Goal: Information Seeking & Learning: Learn about a topic

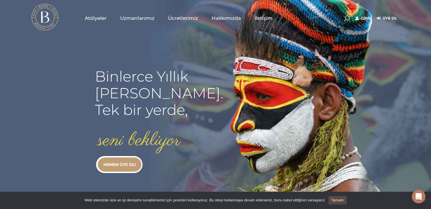
click at [89, 21] on span "Atölyeler" at bounding box center [96, 18] width 22 height 7
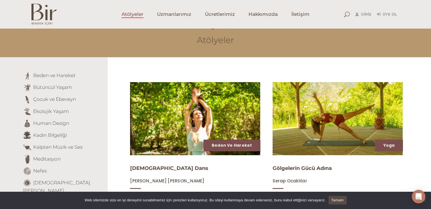
scroll to position [28, 0]
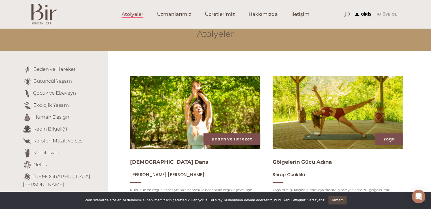
type input "[EMAIL_ADDRESS][DOMAIN_NAME]"
click at [361, 14] on link "Giriş" at bounding box center [363, 14] width 16 height 7
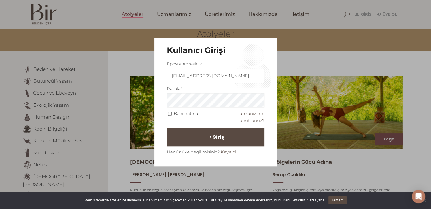
click at [189, 137] on button "Giriş" at bounding box center [215, 137] width 97 height 19
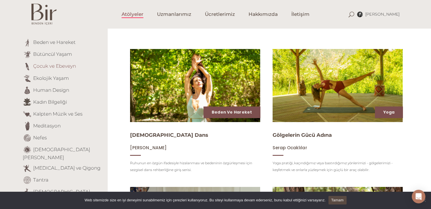
scroll to position [57, 0]
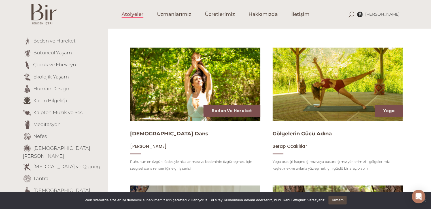
click at [54, 57] on li "Bütüncül Yaşam" at bounding box center [63, 53] width 81 height 9
click at [56, 55] on link "Bütüncül Yaşam" at bounding box center [52, 53] width 39 height 6
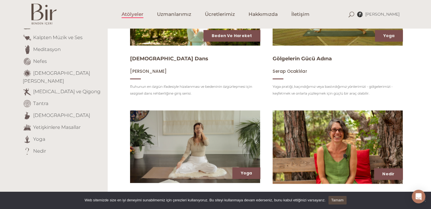
scroll to position [142, 0]
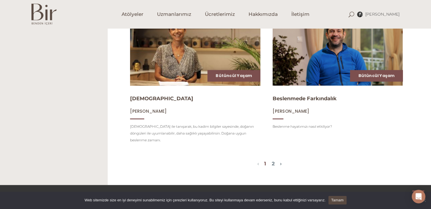
scroll to position [651, 0]
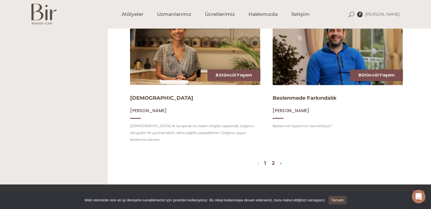
click at [273, 160] on link "2" at bounding box center [273, 163] width 3 height 6
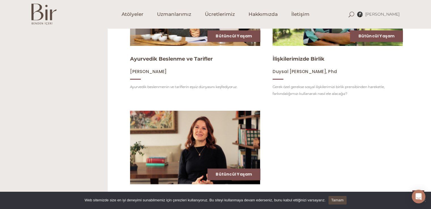
scroll to position [429, 0]
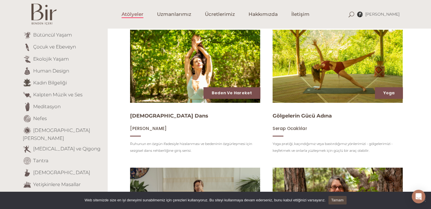
scroll to position [57, 0]
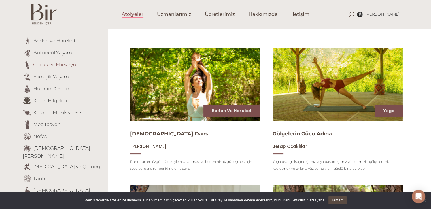
click at [59, 66] on link "Çocuk ve Ebeveyn" at bounding box center [54, 65] width 43 height 6
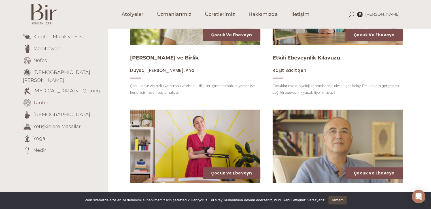
scroll to position [143, 0]
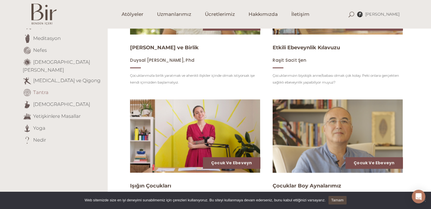
click at [38, 89] on link "Tantra" at bounding box center [40, 92] width 15 height 6
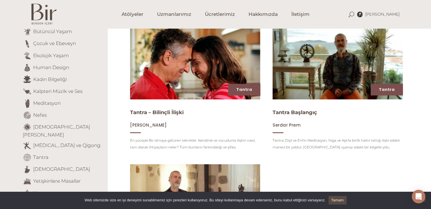
scroll to position [142, 0]
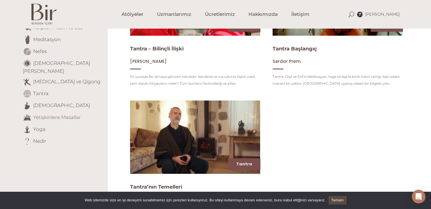
click at [51, 114] on link "Yetişkinlere Masallar" at bounding box center [57, 117] width 48 height 6
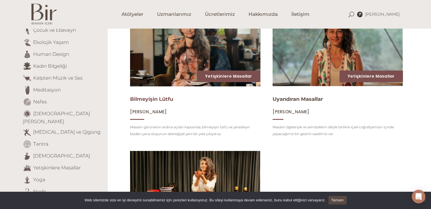
scroll to position [57, 0]
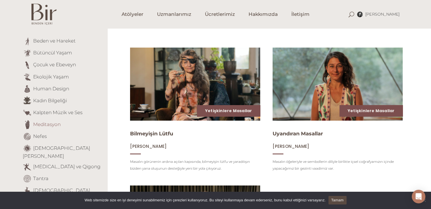
click at [42, 124] on link "Meditasyon" at bounding box center [46, 124] width 27 height 6
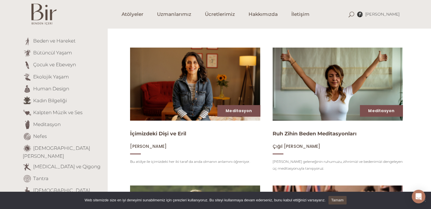
scroll to position [113, 0]
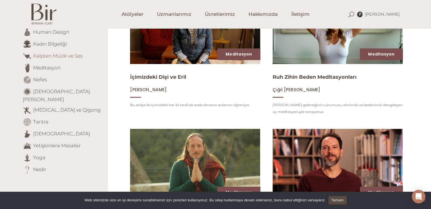
click at [48, 56] on link "Kalpten Müzik ve Ses" at bounding box center [57, 56] width 49 height 6
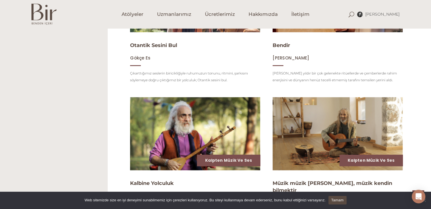
scroll to position [338, 0]
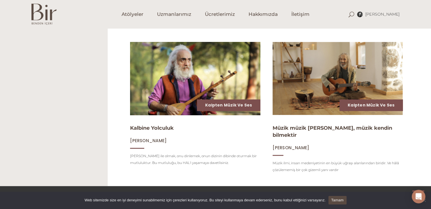
click at [183, 77] on img at bounding box center [195, 78] width 134 height 75
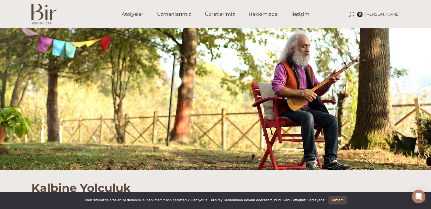
click at [176, 75] on div at bounding box center [215, 99] width 431 height 142
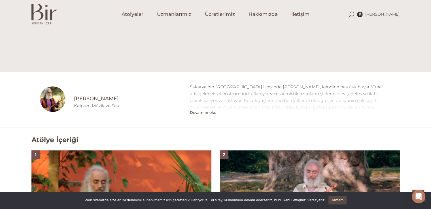
scroll to position [283, 0]
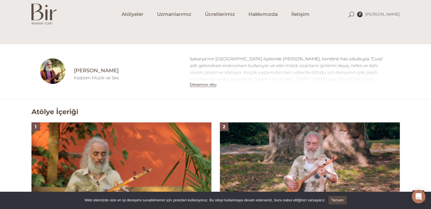
click at [208, 83] on button "Devamını oku" at bounding box center [203, 84] width 27 height 5
